Goal: Find specific page/section: Find specific page/section

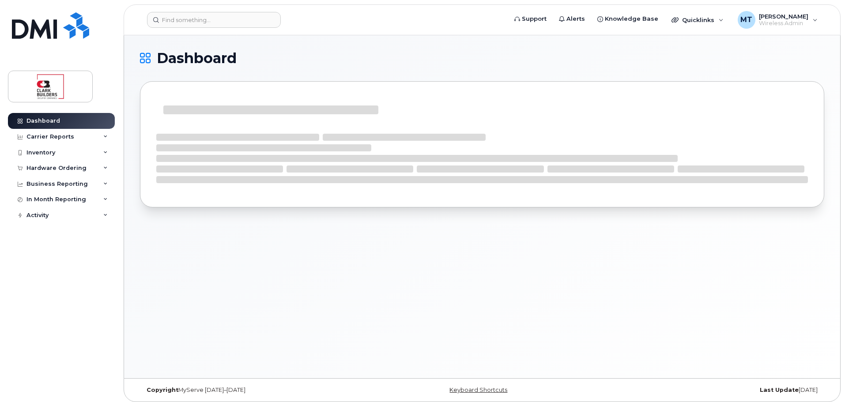
click at [189, 11] on header "Support Alerts Knowledge Base Quicklinks Suspend / Cancel Device Change SIM Car…" at bounding box center [482, 19] width 717 height 31
click at [192, 18] on input at bounding box center [214, 20] width 134 height 16
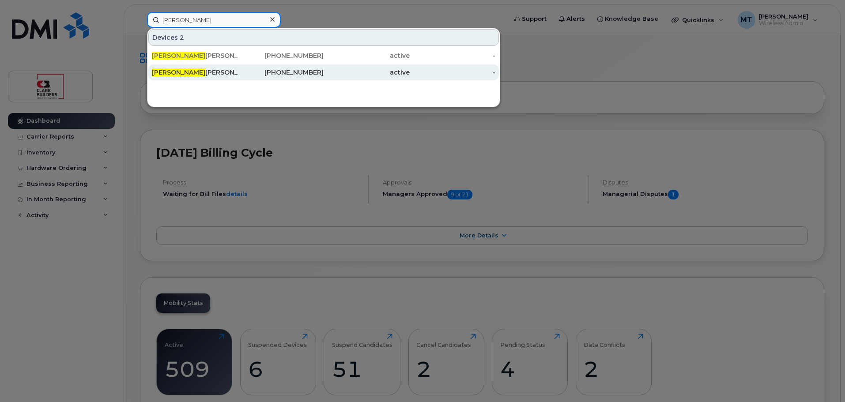
type input "[PERSON_NAME]"
click at [201, 78] on div "[PERSON_NAME]" at bounding box center [195, 72] width 86 height 16
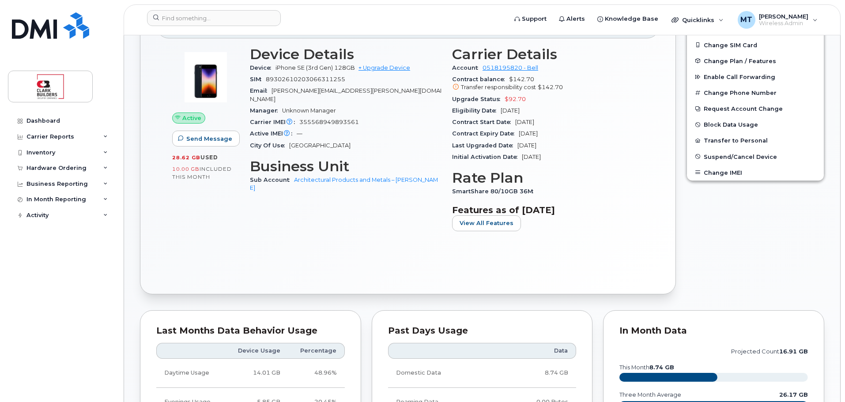
scroll to position [44, 0]
